Goal: Check status

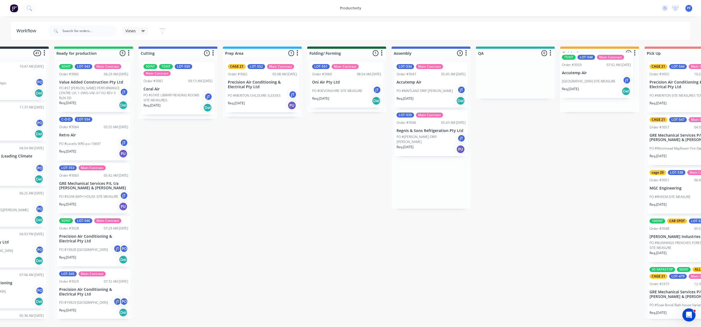
scroll to position [0, 53]
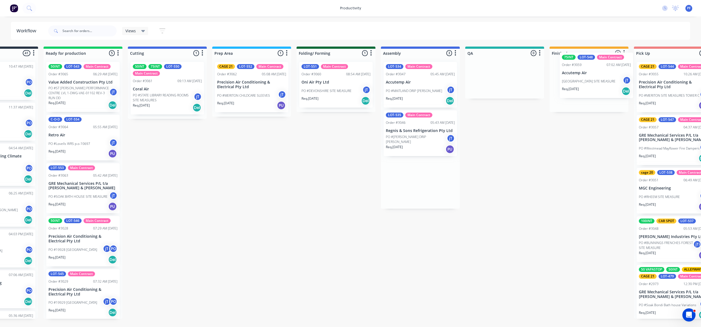
drag, startPoint x: 467, startPoint y: 186, endPoint x: 304, endPoint y: 155, distance: 166.5
click at [589, 75] on div "Submitted 41 Order #240 10:47 AM [DATE] Retro Air PO #Freshwater Apts PO Req. […" at bounding box center [479, 183] width 1073 height 272
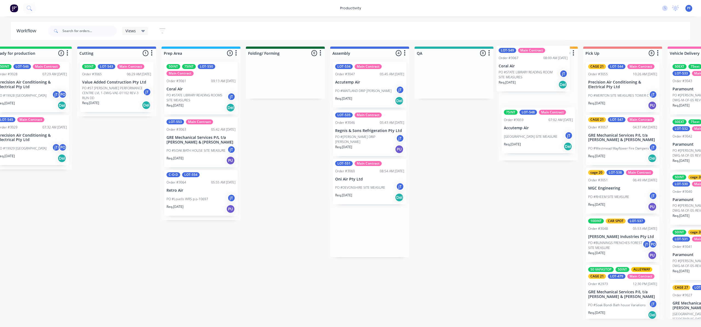
drag, startPoint x: 457, startPoint y: 232, endPoint x: 522, endPoint y: 65, distance: 178.5
click at [522, 65] on div "Submitted 42 Order #240 10:47 AM 24/09/24 Retro Air PO #Freshwater Apts PO Req.…" at bounding box center [429, 183] width 1073 height 272
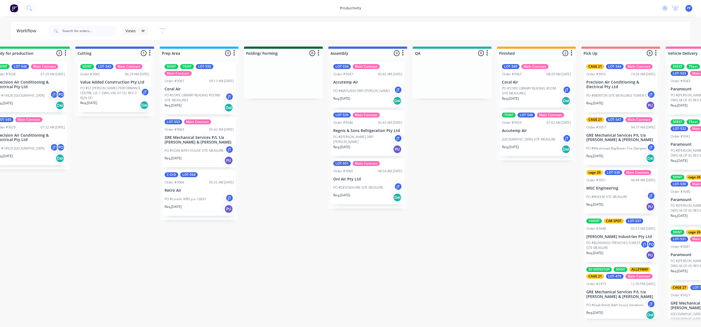
click at [522, 134] on div "PO #MAITLAND HIGH ST SITE MEASURE jT" at bounding box center [536, 139] width 69 height 10
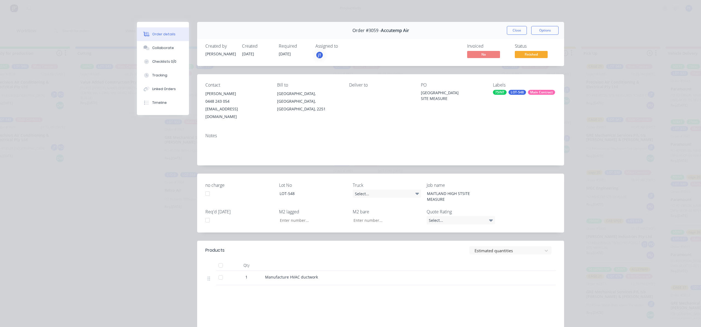
click at [514, 93] on div "LOT-548" at bounding box center [518, 92] width 18 height 5
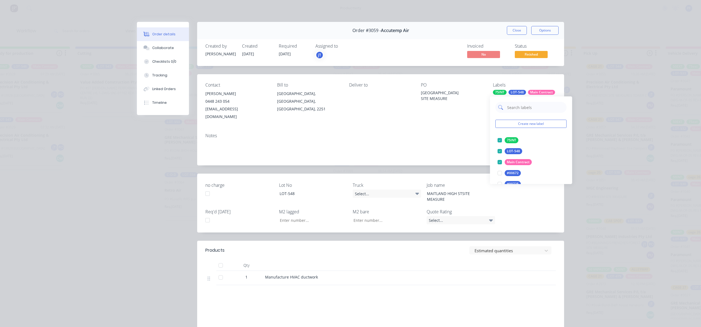
drag, startPoint x: 520, startPoint y: 116, endPoint x: 520, endPoint y: 108, distance: 8.0
click at [520, 108] on input "text" at bounding box center [535, 107] width 57 height 11
type input "CAGE 2"
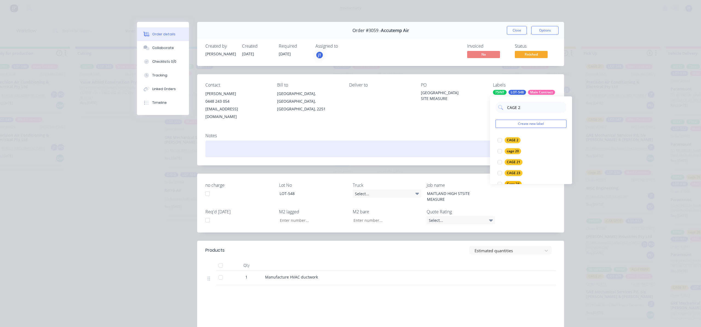
click at [498, 141] on div at bounding box center [500, 140] width 11 height 11
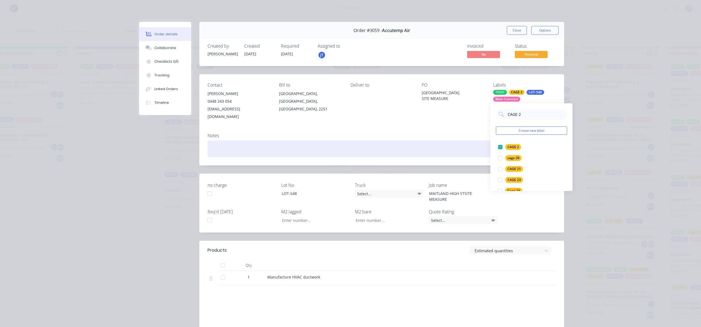
drag, startPoint x: 423, startPoint y: 139, endPoint x: 428, endPoint y: 134, distance: 7.4
click at [428, 141] on div at bounding box center [382, 149] width 349 height 17
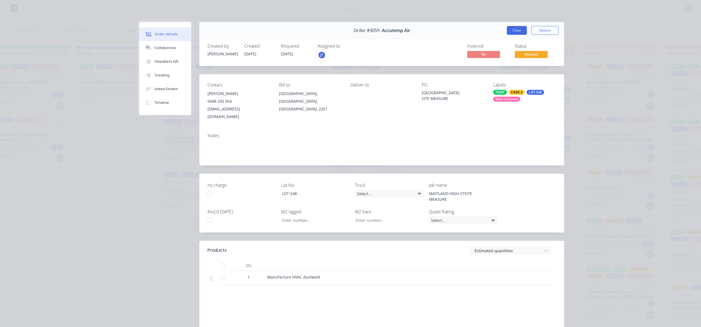
drag, startPoint x: 513, startPoint y: 34, endPoint x: 492, endPoint y: 118, distance: 86.5
click at [513, 33] on button "Close" at bounding box center [517, 30] width 20 height 9
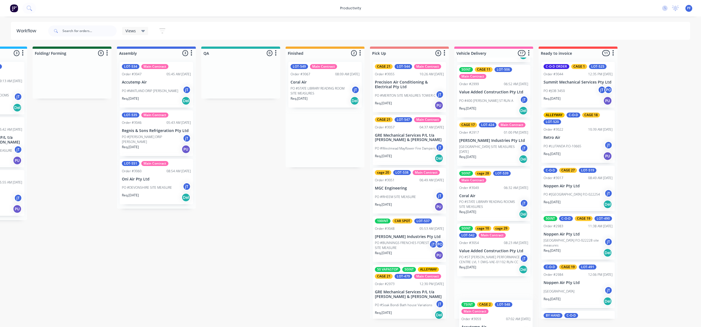
scroll to position [721, 0]
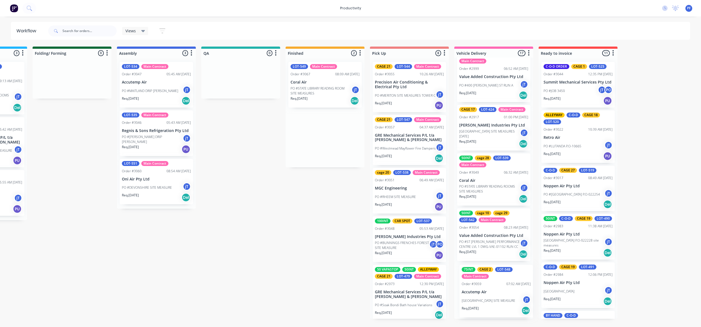
drag, startPoint x: 541, startPoint y: 136, endPoint x: 487, endPoint y: 298, distance: 171.1
click at [487, 298] on div "Submitted 42 Order #240 10:47 AM 24/09/24 Retro Air PO #Freshwater Apts PO Req.…" at bounding box center [215, 183] width 1073 height 272
click at [339, 91] on p "PO #STATE LIBRARY READING ROOM SITE MEASURES" at bounding box center [321, 91] width 61 height 10
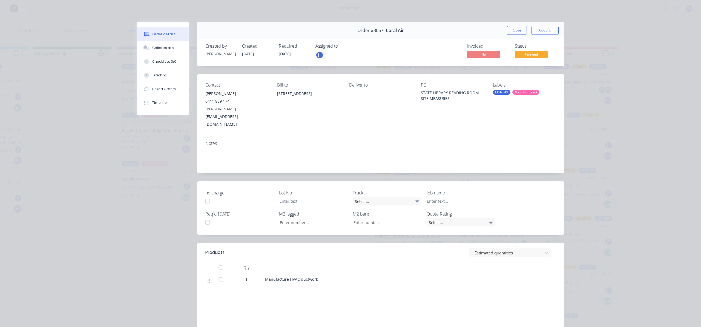
click at [500, 97] on div "Labels LOT-549 Main Contract" at bounding box center [524, 105] width 63 height 46
click at [501, 92] on div "LOT-549" at bounding box center [502, 92] width 18 height 5
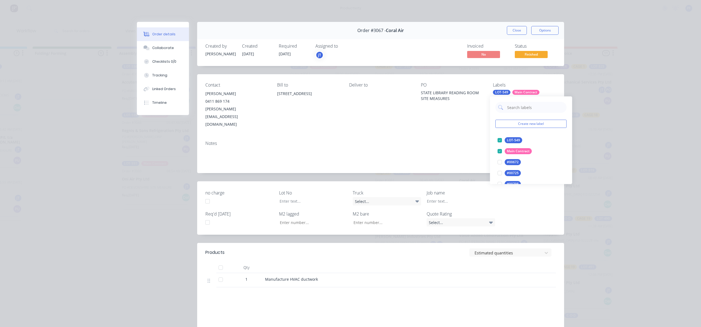
click at [535, 105] on input "text" at bounding box center [535, 107] width 57 height 11
type input "CAGE 20"
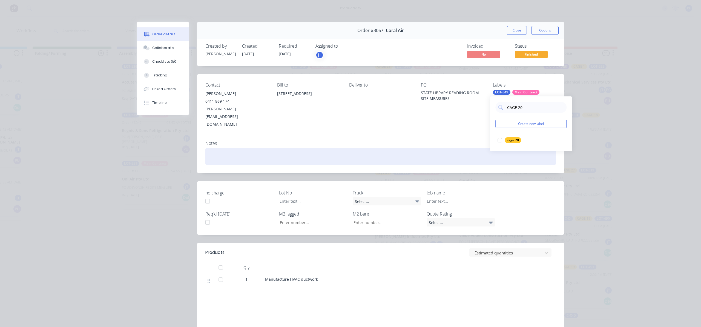
drag, startPoint x: 499, startPoint y: 140, endPoint x: 481, endPoint y: 140, distance: 17.5
click at [499, 140] on div at bounding box center [500, 140] width 11 height 11
click at [456, 136] on div "Notes" at bounding box center [380, 154] width 367 height 37
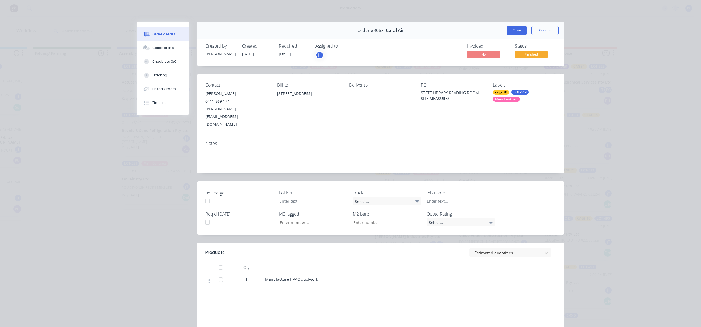
click at [511, 32] on button "Close" at bounding box center [517, 30] width 20 height 9
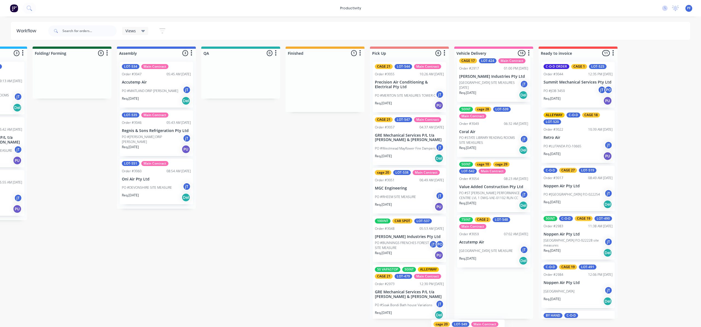
scroll to position [771, 0]
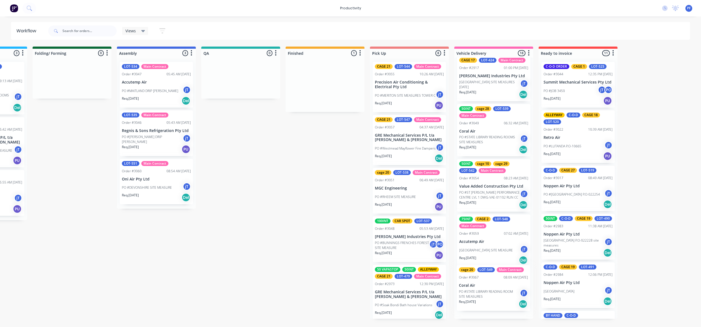
drag, startPoint x: 334, startPoint y: 92, endPoint x: 498, endPoint y: 292, distance: 257.9
click at [498, 292] on div "Submitted 42 Order #240 10:47 AM 24/09/24 Retro Air PO #Freshwater Apts PO Req.…" at bounding box center [215, 183] width 1073 height 272
